Goal: Navigation & Orientation: Find specific page/section

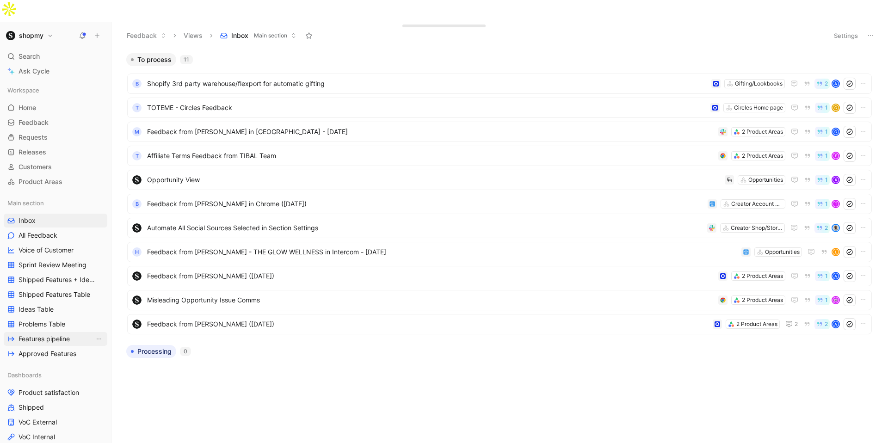
click at [56, 334] on span "Features pipeline" at bounding box center [44, 338] width 51 height 9
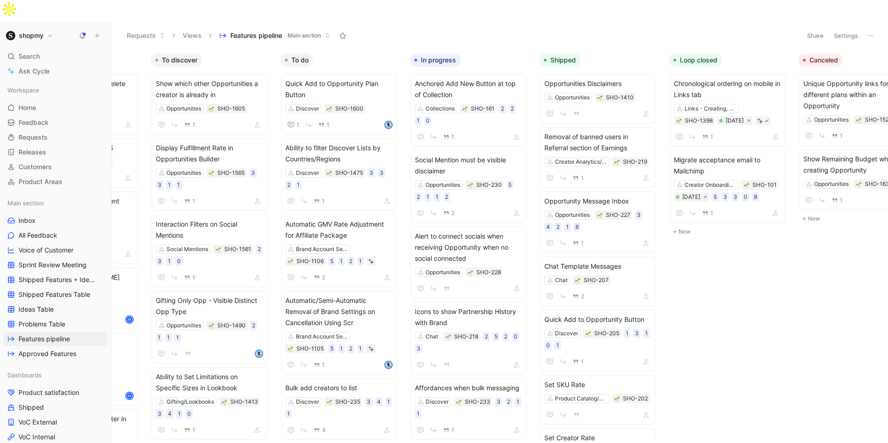
scroll to position [0, 125]
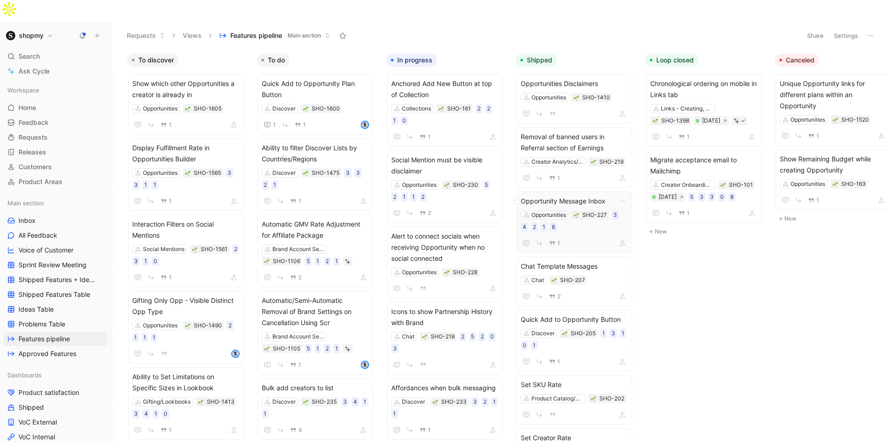
click at [582, 196] on span "Opportunity Message Inbox" at bounding box center [574, 201] width 107 height 11
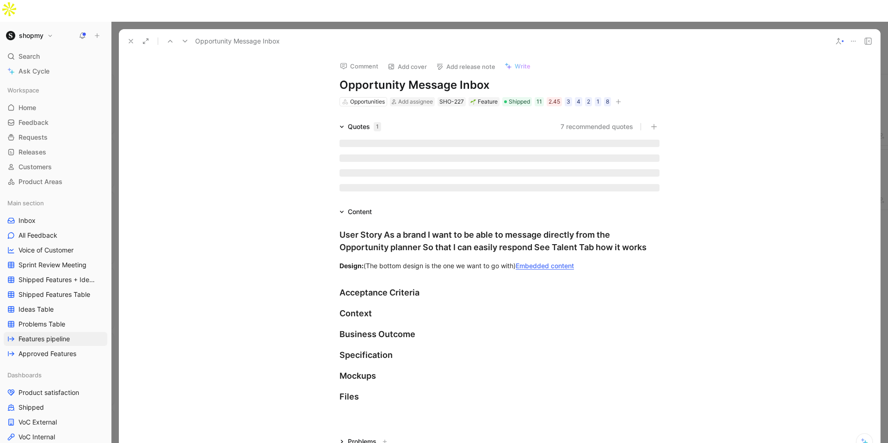
click at [461, 60] on button "Add release note" at bounding box center [466, 66] width 68 height 13
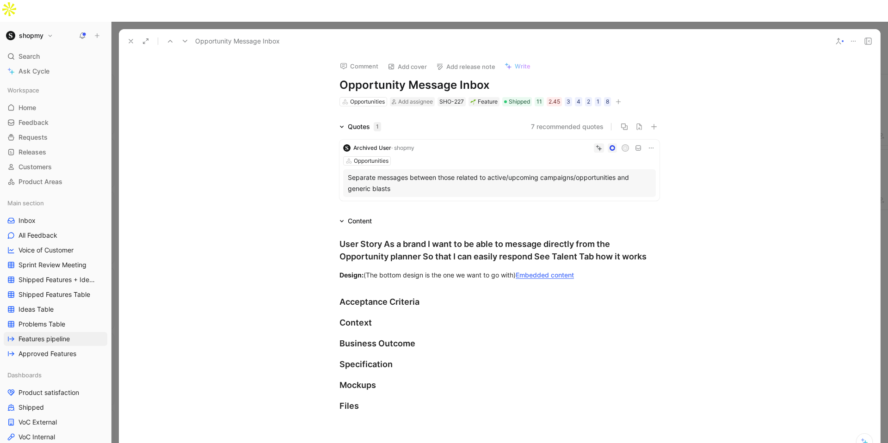
click at [132, 37] on icon at bounding box center [130, 40] width 7 height 7
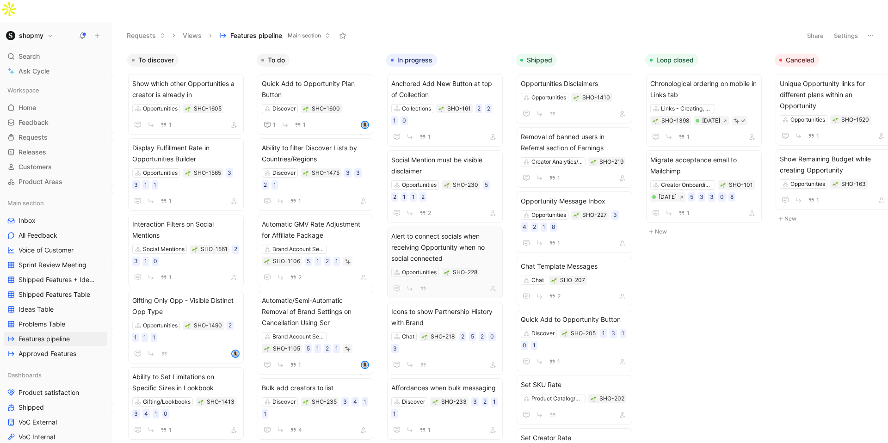
scroll to position [0, 125]
